Goal: Task Accomplishment & Management: Manage account settings

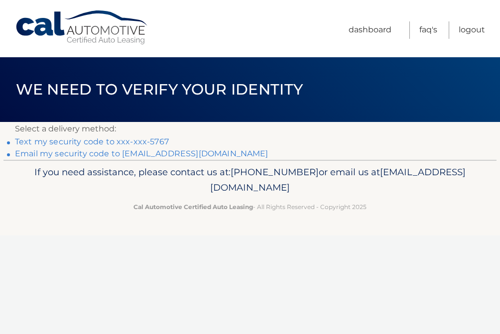
click at [90, 141] on link "Text my security code to xxx-xxx-5767" at bounding box center [92, 141] width 154 height 9
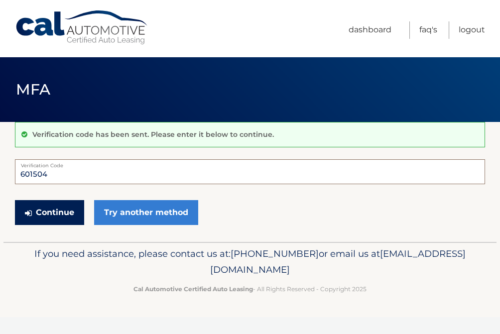
type input "601504"
click at [49, 212] on button "Continue" at bounding box center [49, 212] width 69 height 25
